Goal: Transaction & Acquisition: Purchase product/service

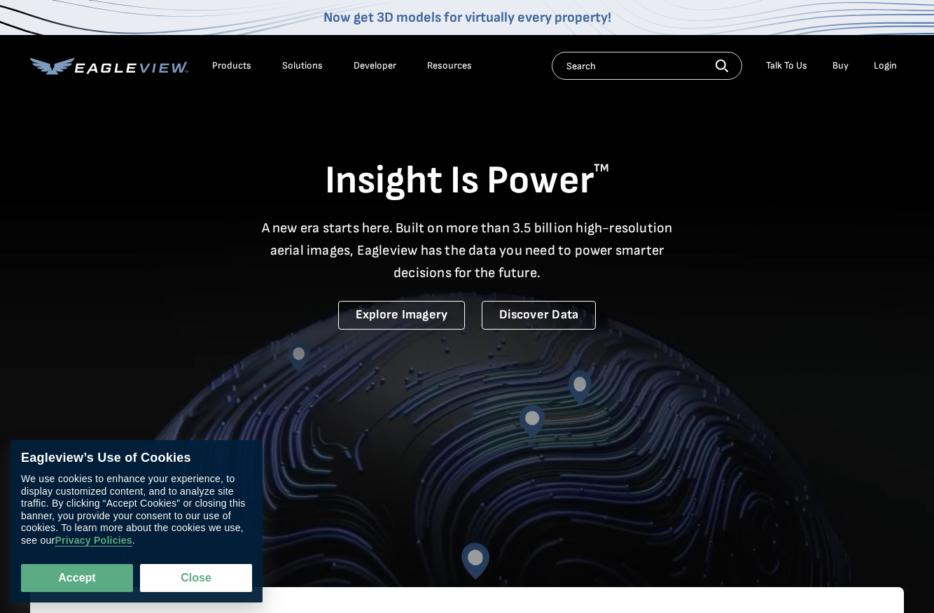
click at [880, 65] on div "Login" at bounding box center [884, 65] width 23 height 13
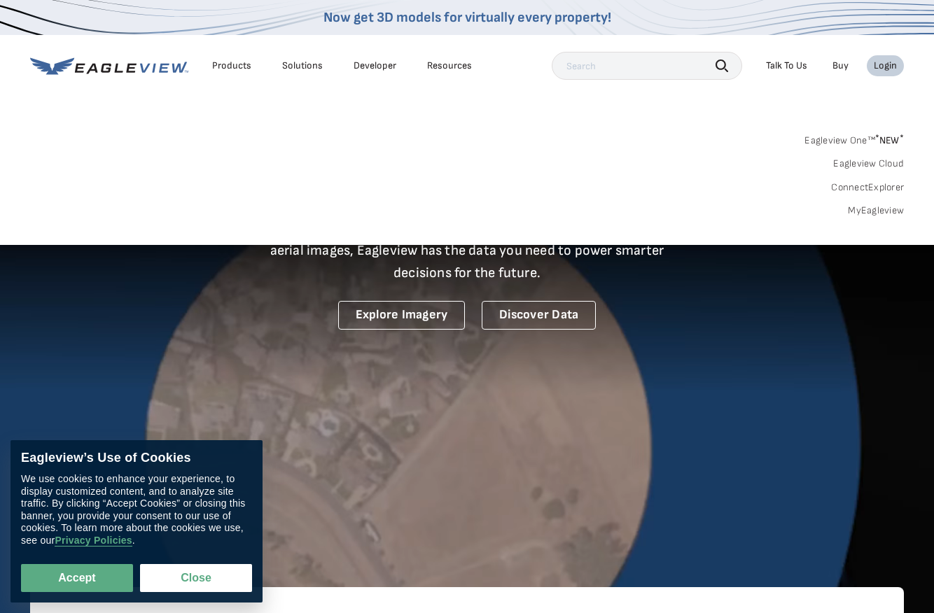
click at [862, 211] on link "MyEagleview" at bounding box center [876, 210] width 56 height 13
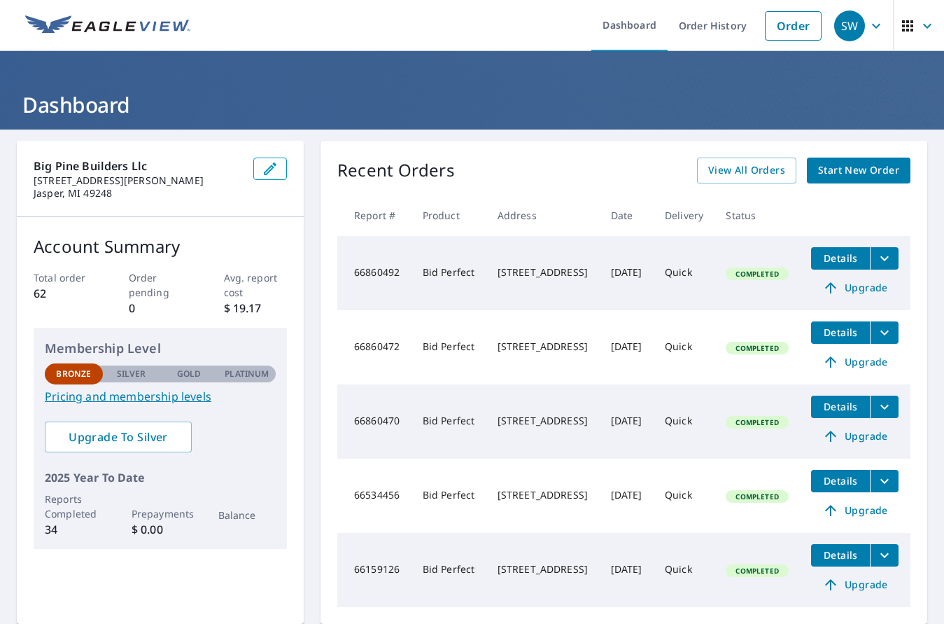
click at [847, 174] on span "Start New Order" at bounding box center [858, 170] width 81 height 17
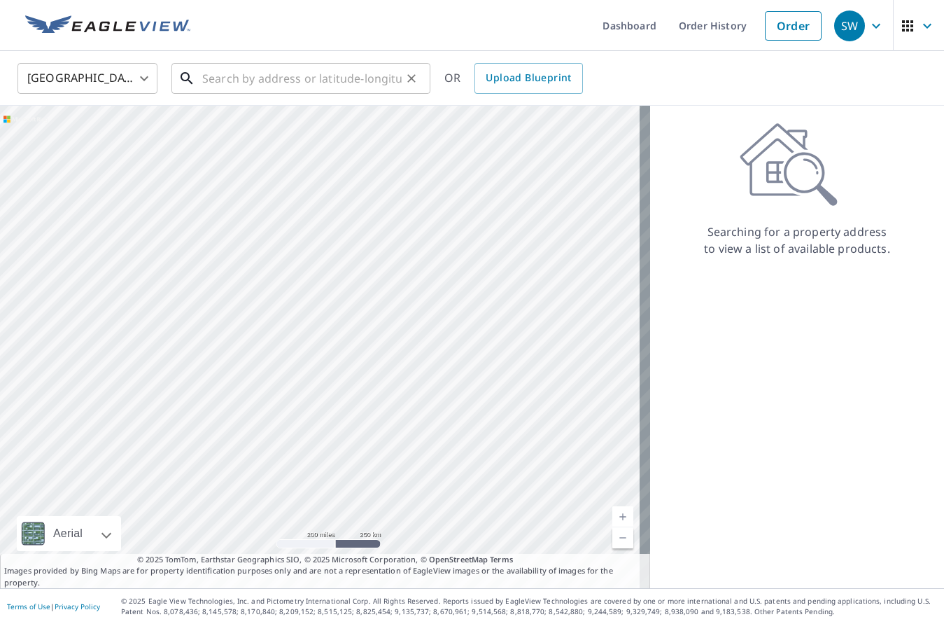
click at [240, 81] on input "text" at bounding box center [301, 78] width 199 height 39
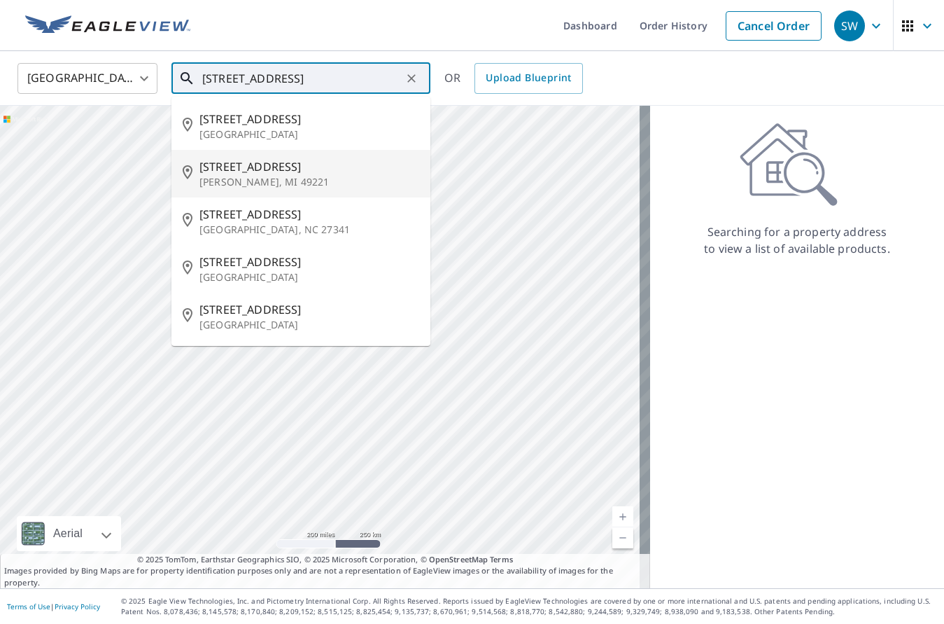
click at [255, 170] on span "454 Spring St" at bounding box center [309, 166] width 220 height 17
type input "454 Spring St Adrian, MI 49221"
